Goal: Transaction & Acquisition: Purchase product/service

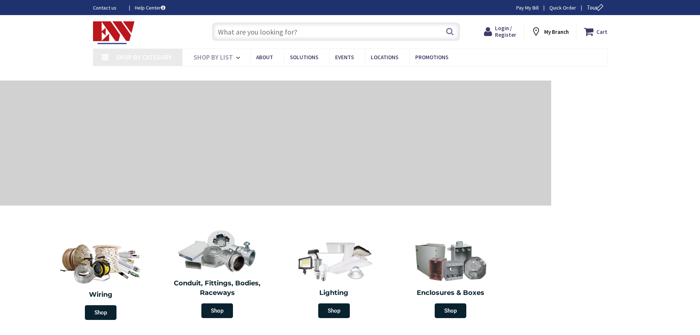
type input "[GEOGRAPHIC_DATA], [GEOGRAPHIC_DATA]"
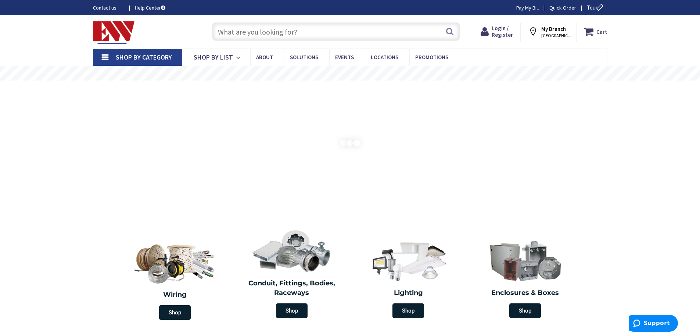
click at [296, 35] on input "text" at bounding box center [336, 31] width 248 height 18
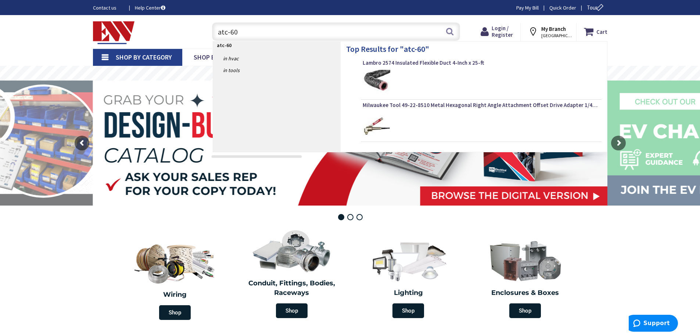
type input "atc-600"
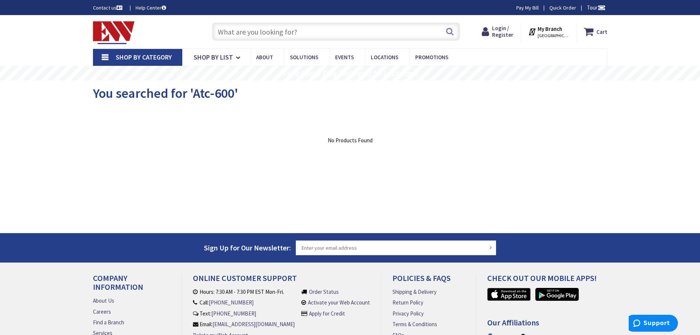
click at [129, 52] on link "Shop By Category" at bounding box center [137, 57] width 89 height 17
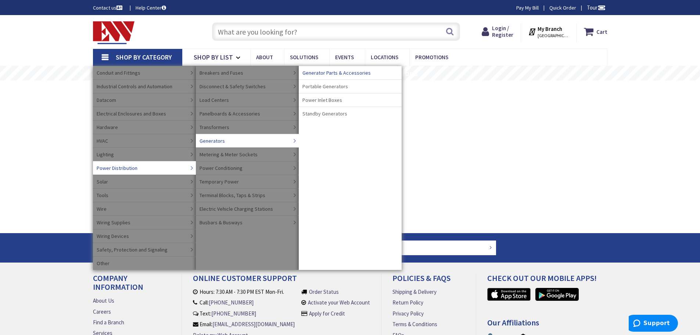
click at [335, 74] on span "Generator Parts & Accessories" at bounding box center [336, 72] width 68 height 7
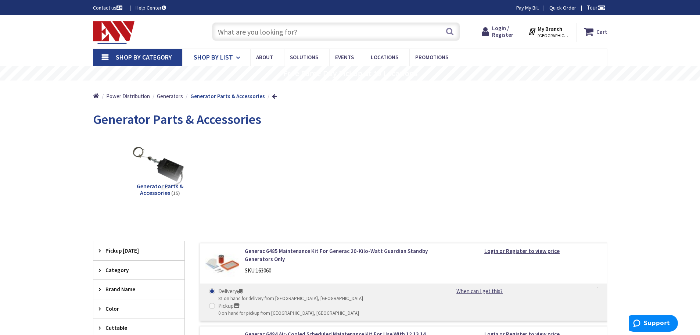
click at [236, 55] on icon at bounding box center [239, 58] width 7 height 16
click at [295, 27] on input "text" at bounding box center [336, 31] width 248 height 18
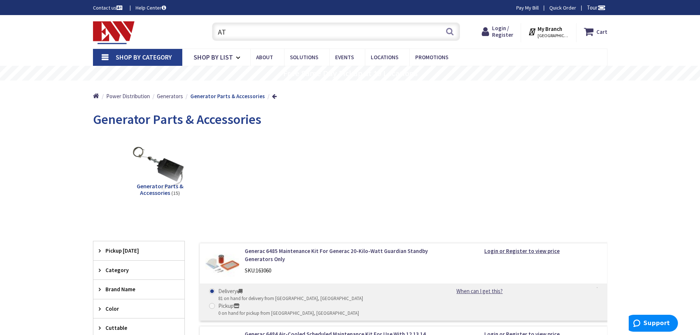
click at [281, 34] on input "AT" at bounding box center [336, 31] width 248 height 18
type input "A"
click at [341, 200] on div "Generator Parts & Accessories (15)" at bounding box center [350, 173] width 489 height 79
